Goal: Check status

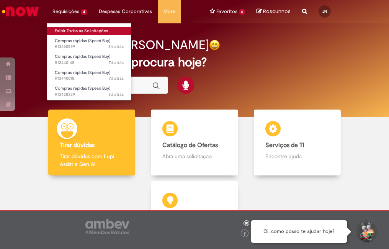
click at [82, 33] on link "Exibir Todas as Solicitações" at bounding box center [89, 31] width 84 height 8
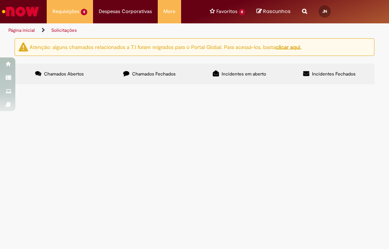
click at [151, 67] on label "Chamados Fechados" at bounding box center [150, 74] width 90 height 21
click at [0, 0] on span "R13431725" at bounding box center [0, 0] width 0 height 0
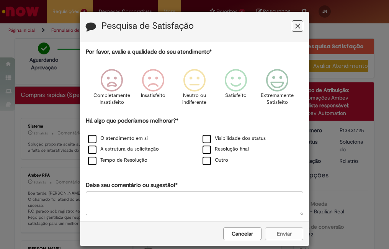
click at [295, 26] on icon "Feedback" at bounding box center [297, 26] width 5 height 8
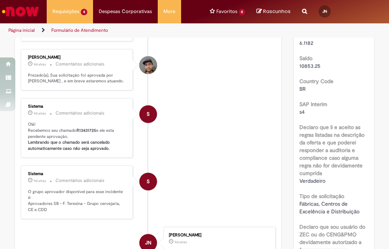
scroll to position [115, 0]
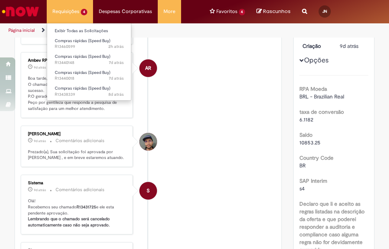
click at [68, 20] on li "Requisições 4 Exibir Todas as Solicitações Compras rápidas (Speed Buy) 2h atrás…" at bounding box center [70, 11] width 46 height 23
click at [92, 33] on link "Exibir Todas as Solicitações" at bounding box center [89, 31] width 84 height 8
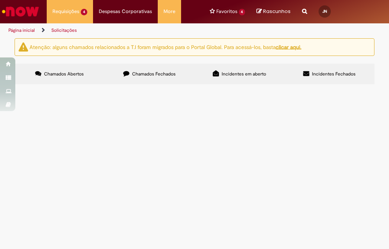
click at [0, 0] on span "R13440018" at bounding box center [0, 0] width 0 height 0
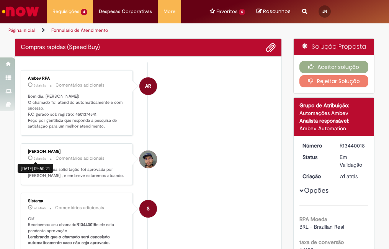
click at [34, 161] on span "3d atrás" at bounding box center [40, 158] width 12 height 5
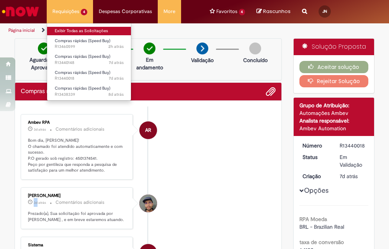
click at [88, 30] on link "Exibir Todas as Solicitações" at bounding box center [89, 31] width 84 height 8
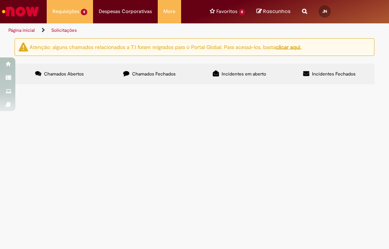
click at [0, 0] on span "R13440148" at bounding box center [0, 0] width 0 height 0
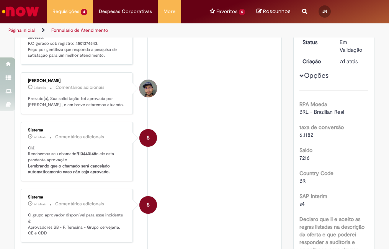
scroll to position [38, 0]
